Goal: Check status: Check status

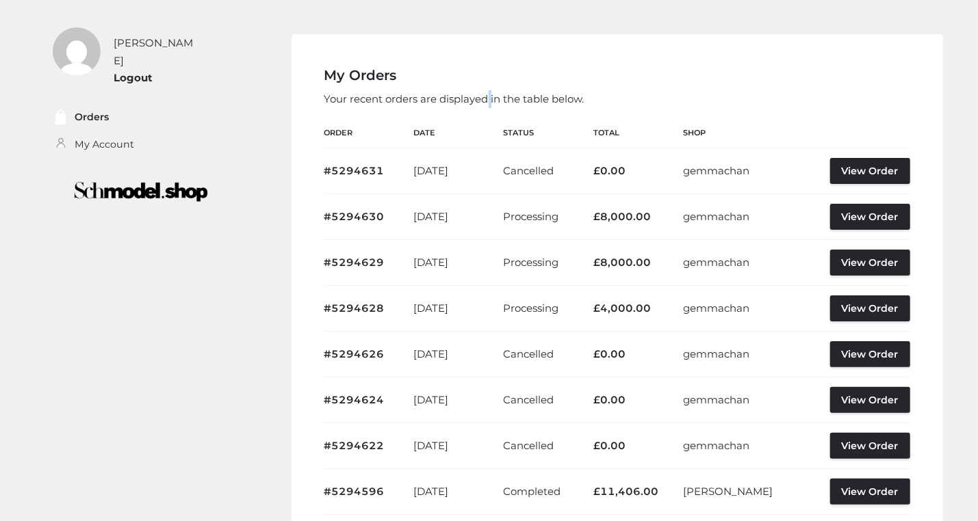
click at [488, 94] on p "Your recent orders are displayed in the table below." at bounding box center [617, 99] width 586 height 18
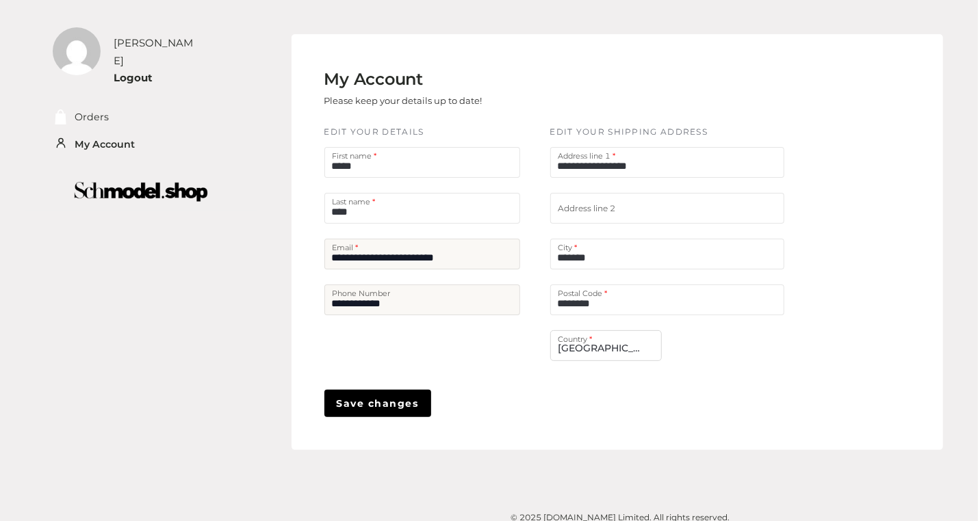
click at [92, 49] on img at bounding box center [77, 51] width 48 height 48
click at [119, 45] on div "[PERSON_NAME]" at bounding box center [157, 51] width 86 height 35
click at [83, 104] on li "Orders" at bounding box center [121, 117] width 136 height 27
click at [86, 109] on link "Orders" at bounding box center [92, 117] width 34 height 16
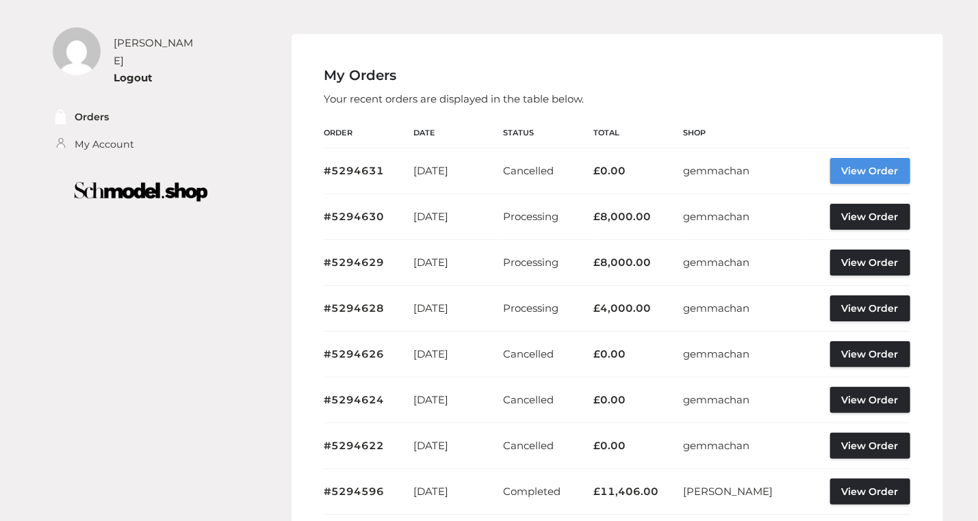
click at [868, 170] on link "View Order" at bounding box center [870, 171] width 80 height 26
click at [198, 3] on div "[PERSON_NAME] Logout Orders My Account" at bounding box center [141, 105] width 232 height 211
click at [683, 162] on td "£ 0.00" at bounding box center [638, 171] width 90 height 46
drag, startPoint x: 786, startPoint y: 14, endPoint x: 842, endPoint y: 32, distance: 59.1
click at [842, 32] on div "[PERSON_NAME] Logout Orders My Account My Orders Your recent orders are display…" at bounding box center [489, 408] width 928 height 816
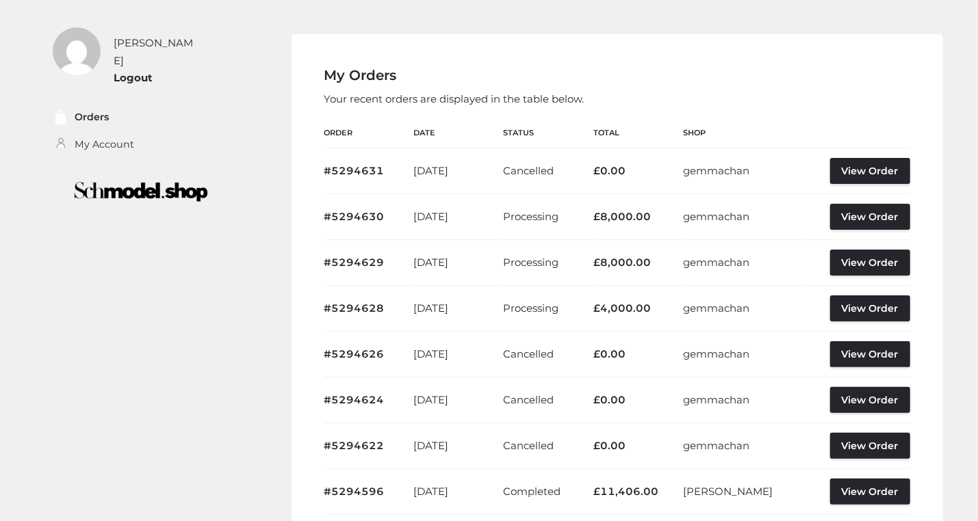
click at [842, 29] on div "[PERSON_NAME] Logout Orders My Account My Orders Your recent orders are display…" at bounding box center [489, 408] width 928 height 816
